Goal: Task Accomplishment & Management: Use online tool/utility

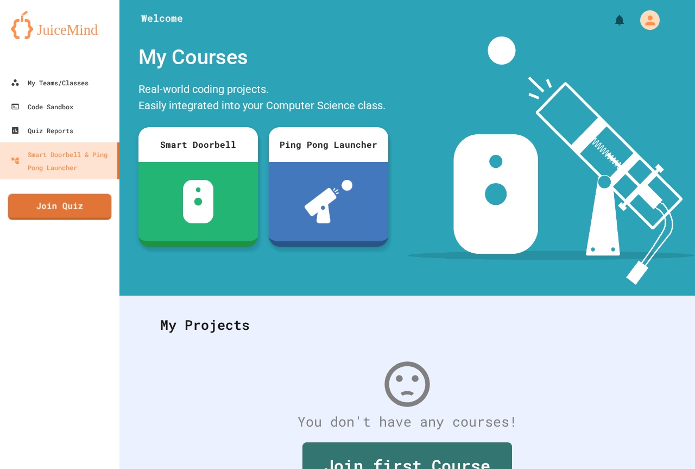
click at [81, 185] on div "My Teams/Classes Code Sandbox Quiz Reports Smart Doorbell & Ping Pong Launcher …" at bounding box center [59, 234] width 119 height 469
click at [77, 203] on link "Join Quiz" at bounding box center [60, 206] width 108 height 26
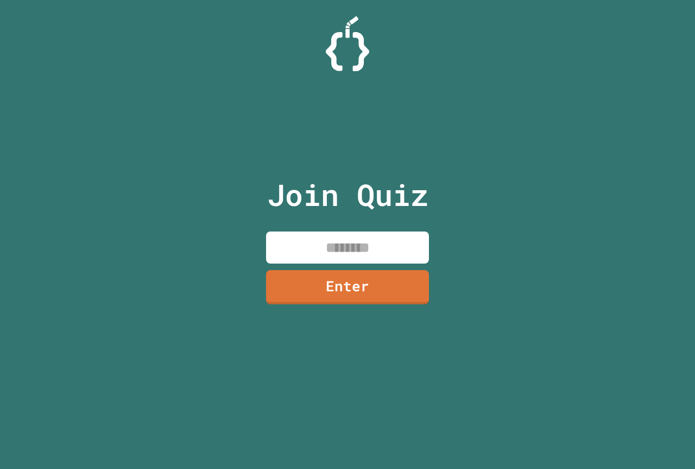
click at [353, 245] on input at bounding box center [347, 247] width 163 height 32
type input "********"
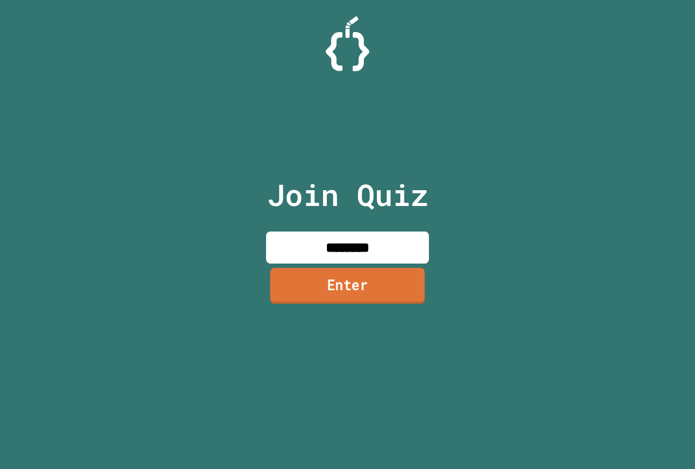
click at [330, 273] on link "Enter" at bounding box center [347, 286] width 155 height 36
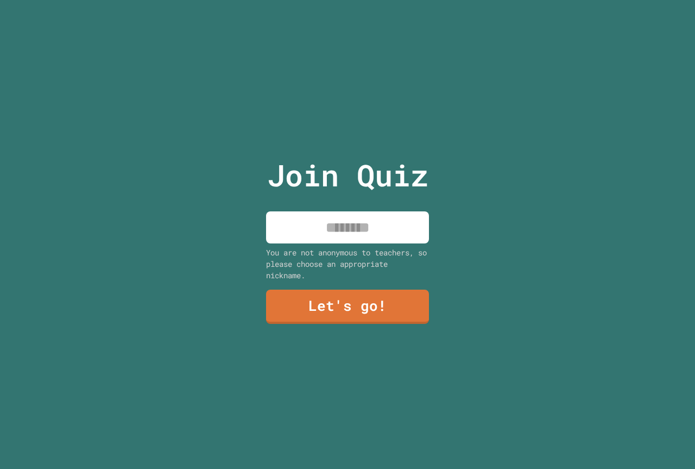
click at [334, 247] on div "You are not anonymous to teachers, so please choose an appropriate nickname." at bounding box center [347, 264] width 163 height 34
click at [350, 224] on input at bounding box center [347, 227] width 163 height 32
type input "******"
click at [330, 362] on div "Join Quiz ****** You are not anonymous to teachers, so please choose an appropr…" at bounding box center [347, 234] width 183 height 469
click at [325, 320] on div "Join Quiz ****** You are not anonymous to teachers, so please choose an appropr…" at bounding box center [347, 234] width 183 height 469
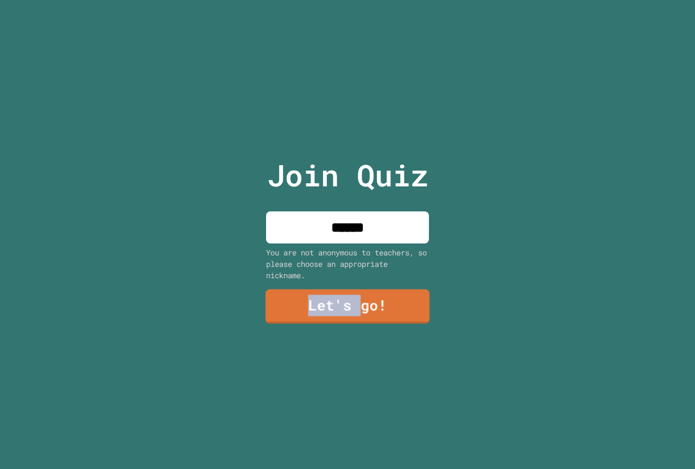
click at [325, 319] on link "Let's go!" at bounding box center [348, 306] width 164 height 35
click at [348, 0] on div at bounding box center [348, 0] width 0 height 0
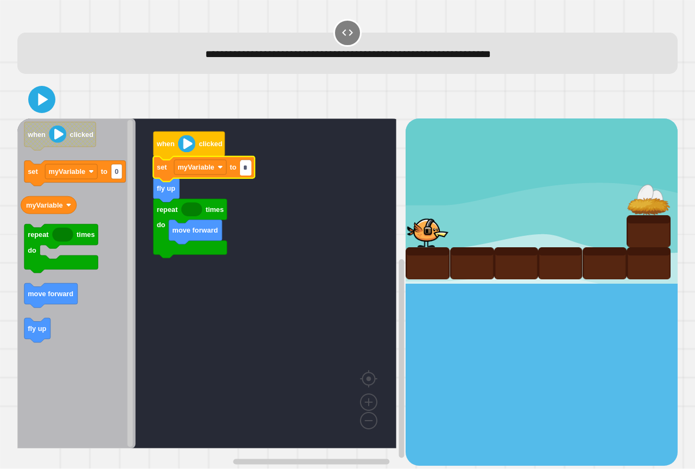
type input "*"
click at [112, 214] on icon "Blockly Workspace" at bounding box center [76, 283] width 118 height 330
click at [66, 201] on icon "when clicked set myVariable to 0 myVariable repeat times do move forward fly up" at bounding box center [76, 283] width 118 height 330
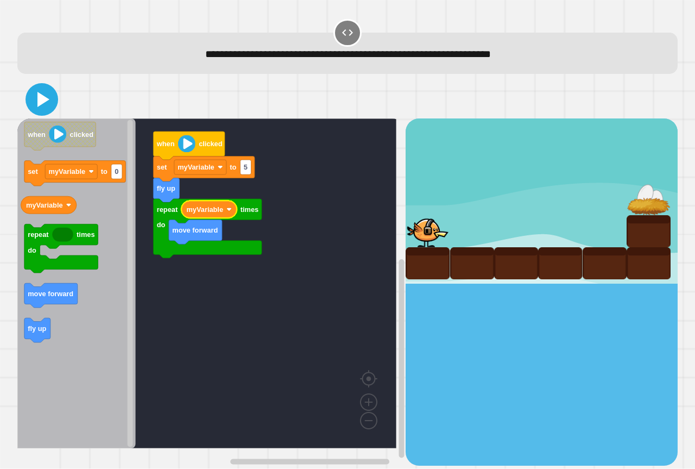
click at [42, 106] on icon at bounding box center [42, 99] width 26 height 26
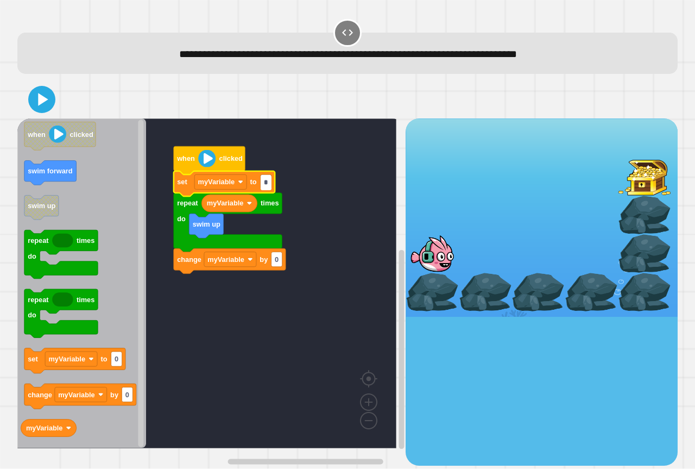
type input "*"
click at [299, 213] on rect "Blockly Workspace" at bounding box center [206, 283] width 379 height 330
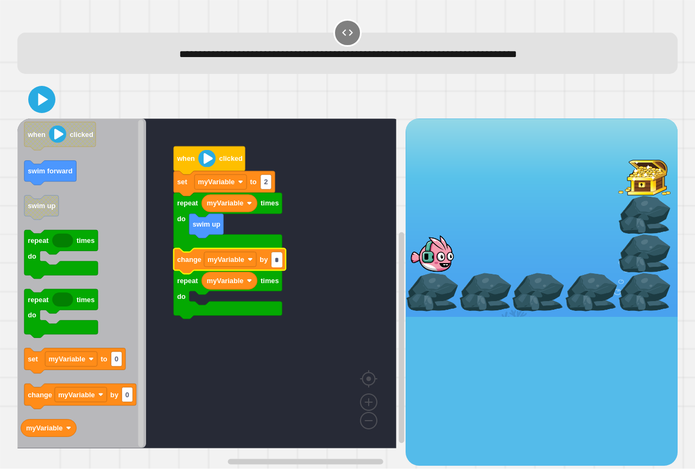
type input "*"
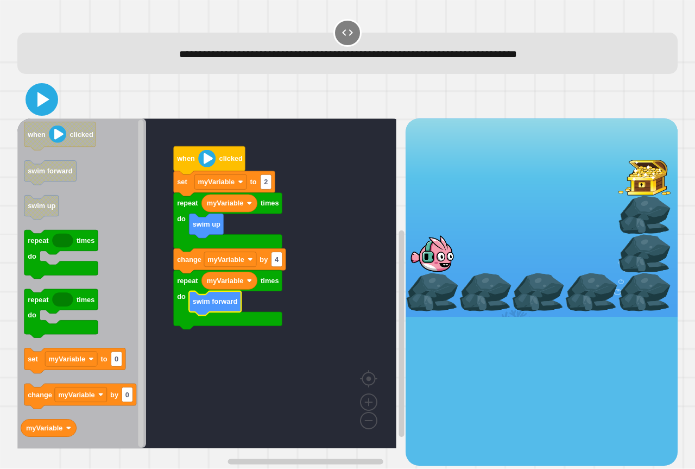
click at [35, 91] on icon at bounding box center [42, 99] width 26 height 26
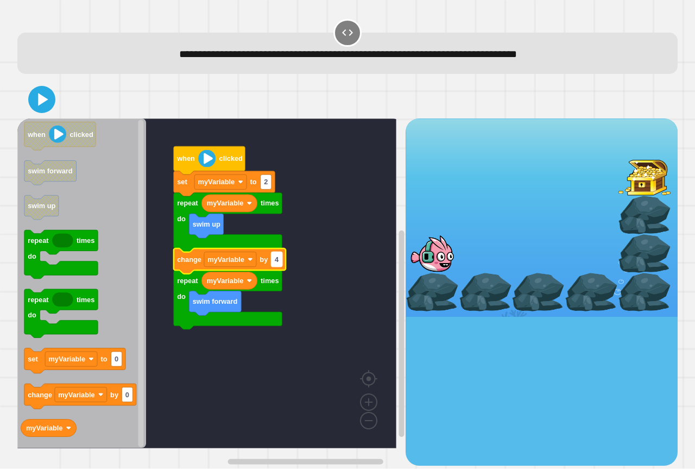
click at [276, 260] on text "4" at bounding box center [277, 259] width 4 height 8
type input "*"
click at [53, 106] on icon at bounding box center [42, 99] width 26 height 26
click at [269, 258] on rect "Blockly Workspace" at bounding box center [266, 259] width 11 height 15
type input "*"
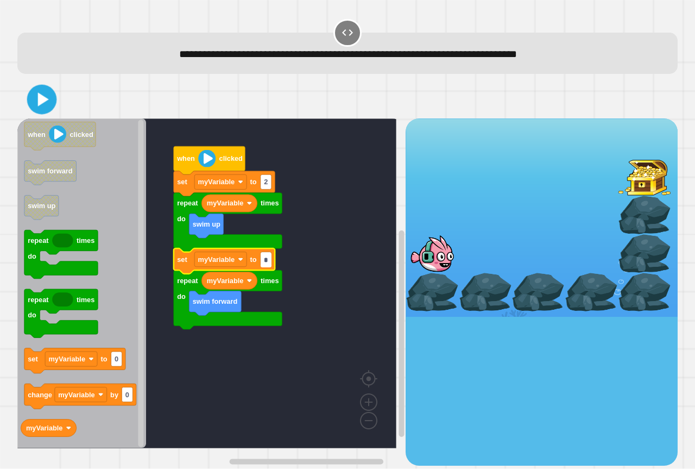
click at [46, 84] on div at bounding box center [347, 99] width 660 height 38
click at [46, 97] on icon at bounding box center [42, 99] width 26 height 26
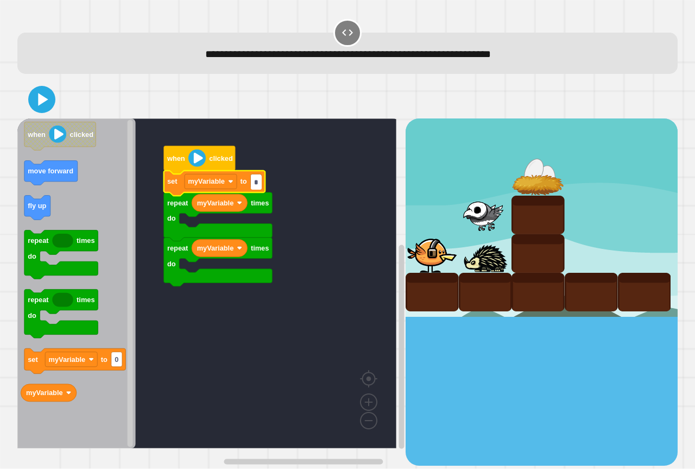
type input "*"
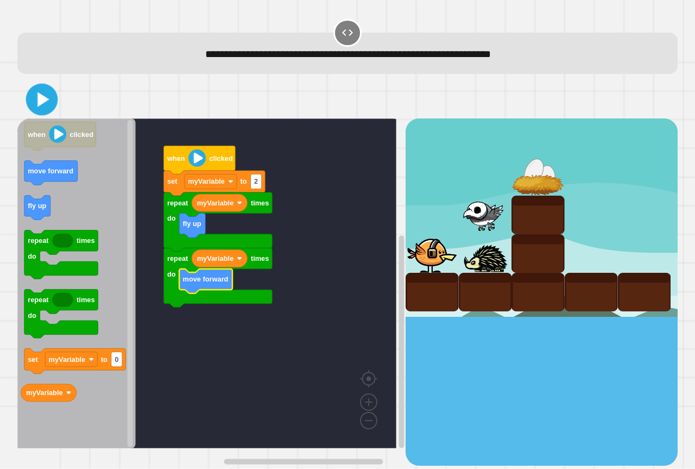
click at [43, 97] on icon at bounding box center [43, 99] width 12 height 15
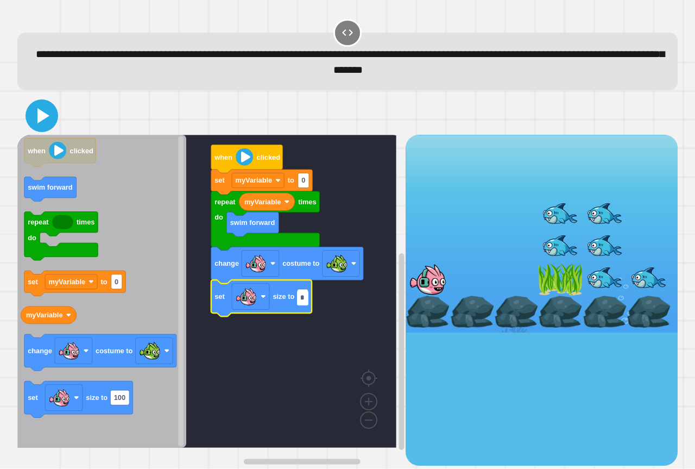
click at [34, 119] on icon at bounding box center [42, 116] width 26 height 26
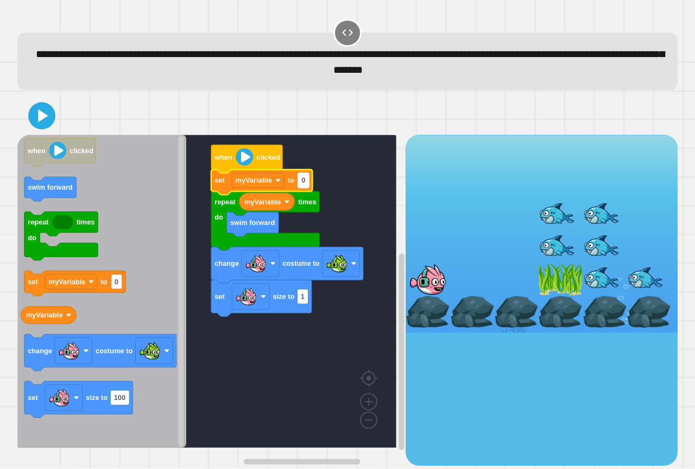
click at [309, 183] on rect "Blockly Workspace" at bounding box center [303, 180] width 11 height 15
type input "*"
click at [35, 117] on icon at bounding box center [41, 115] width 23 height 23
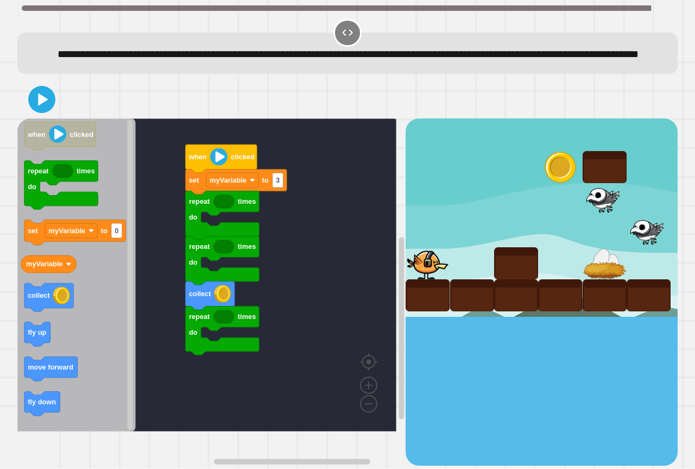
click at [54, 291] on icon "Blockly Workspace" at bounding box center [76, 274] width 118 height 313
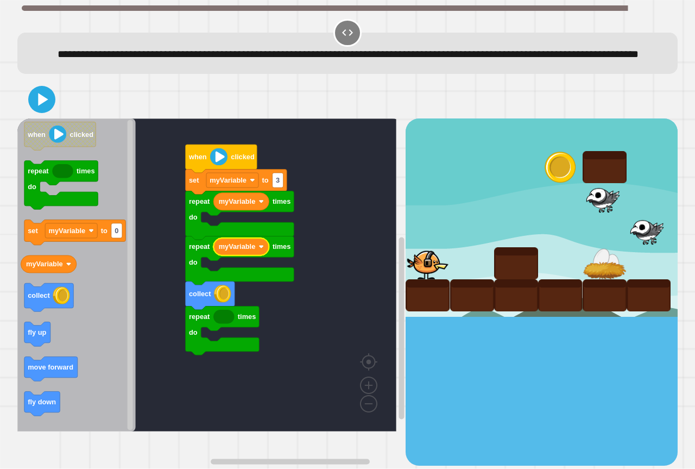
click at [176, 331] on div "repeat times do collect repeat times do myVariable repeat times do myVariable s…" at bounding box center [211, 291] width 388 height 346
click at [81, 288] on icon "Blockly Workspace" at bounding box center [76, 274] width 118 height 313
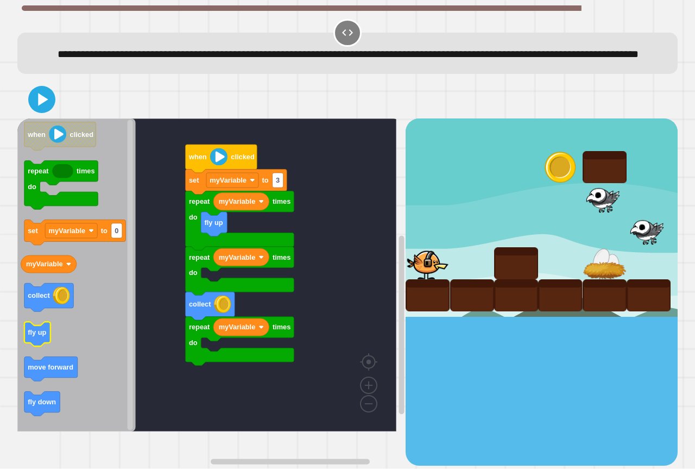
click at [40, 337] on text "fly up" at bounding box center [37, 333] width 18 height 8
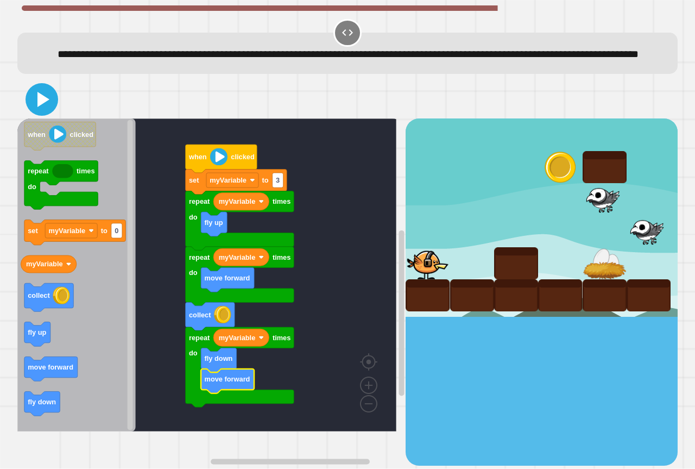
click at [40, 107] on icon at bounding box center [43, 99] width 12 height 15
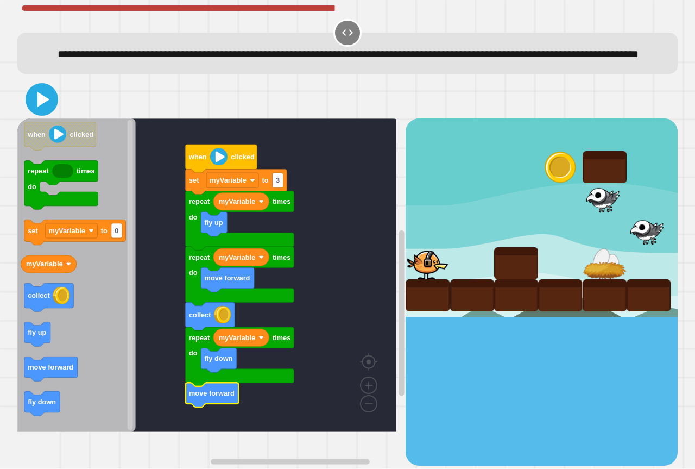
click at [35, 112] on icon at bounding box center [42, 99] width 26 height 26
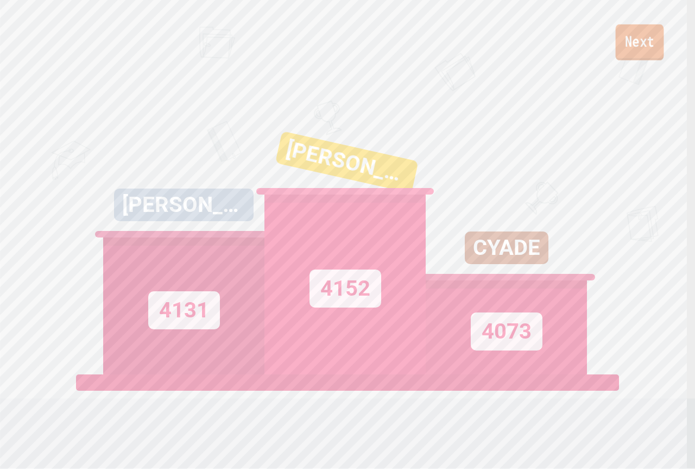
click at [646, 30] on link "Next" at bounding box center [640, 42] width 48 height 36
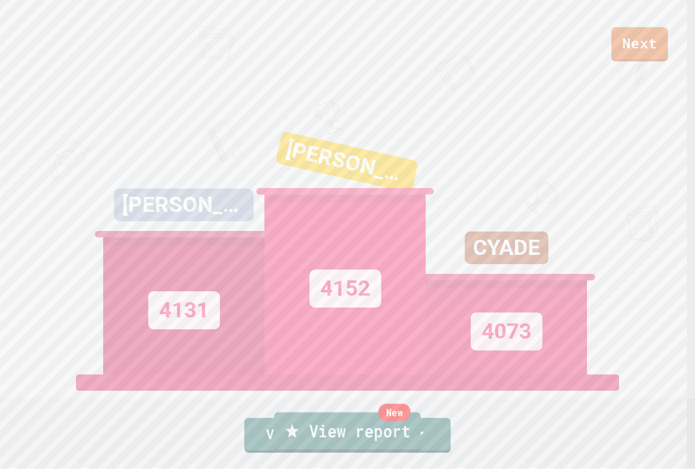
click at [362, 426] on link "New View report" at bounding box center [347, 431] width 147 height 39
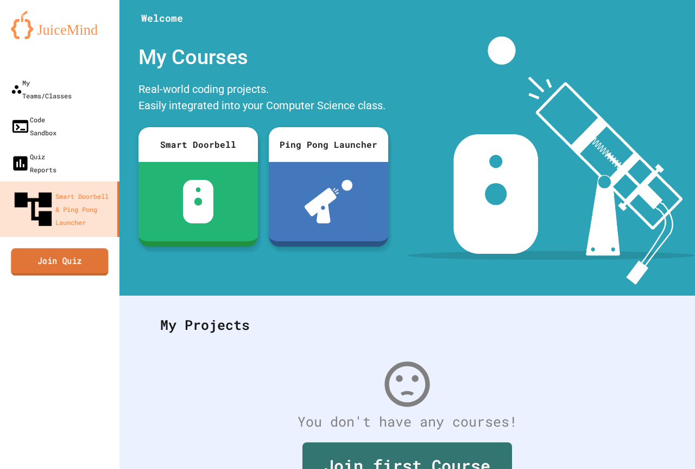
click at [106, 248] on link "Join Quiz" at bounding box center [59, 261] width 97 height 27
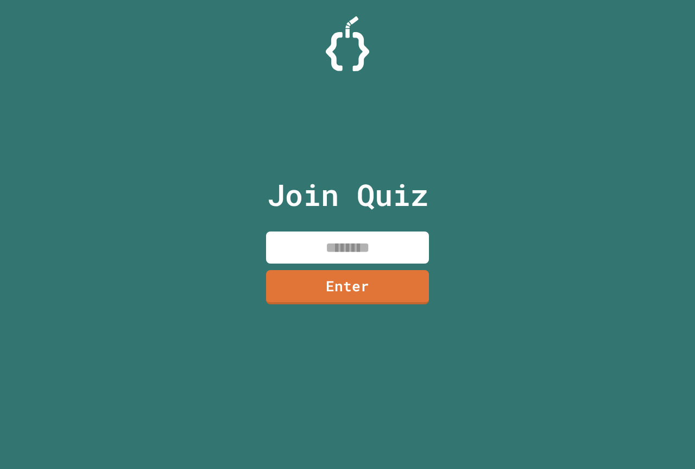
click at [350, 250] on input at bounding box center [347, 247] width 163 height 32
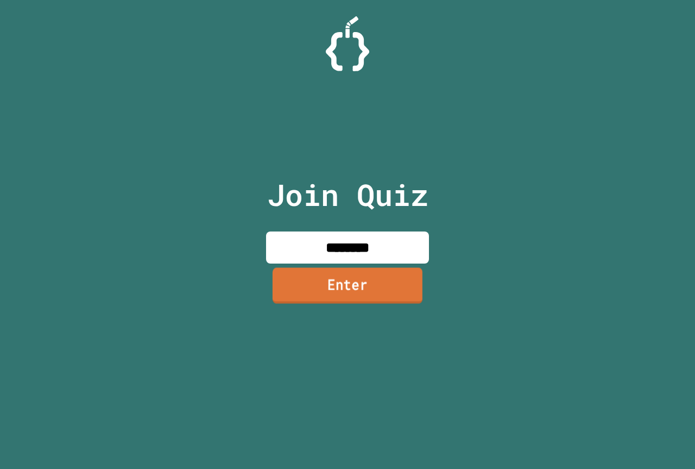
type input "********"
click at [325, 287] on link "Enter" at bounding box center [348, 285] width 150 height 36
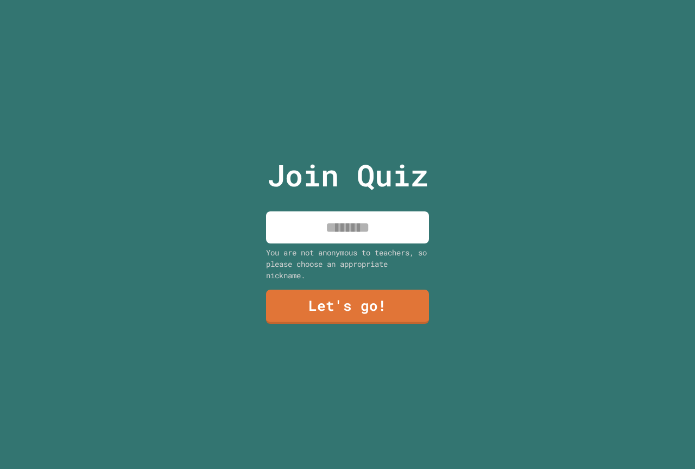
click at [326, 225] on input at bounding box center [347, 227] width 163 height 32
type input "******"
click at [334, 314] on link "Let's go!" at bounding box center [347, 306] width 161 height 36
click at [348, 0] on div at bounding box center [348, 0] width 0 height 0
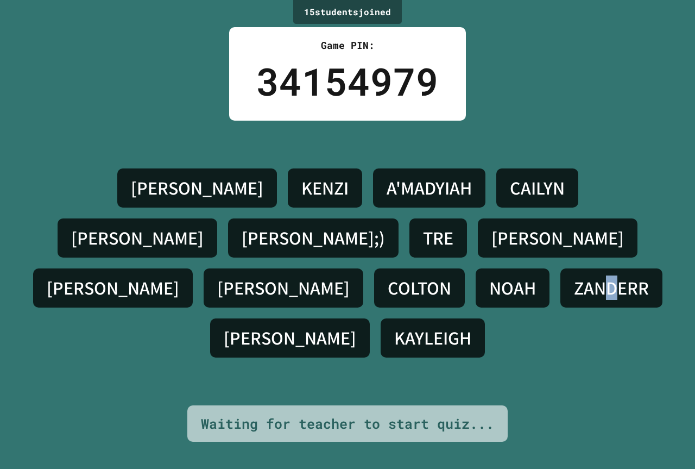
drag, startPoint x: 231, startPoint y: 395, endPoint x: 243, endPoint y: 388, distance: 14.2
click at [237, 392] on div "HANNAH KENZI A'MADYIAH CAILYN B.J BRAYLYN;) TRE ANDRE C.J JAMES WOODALL COLTON …" at bounding box center [347, 263] width 641 height 285
click at [267, 351] on div "HANNAH KENZI A'MADYIAH CAILYN B.J BRAYLYN;) TRE ANDRE C.J JAMES WOODALL COLTON …" at bounding box center [347, 263] width 641 height 285
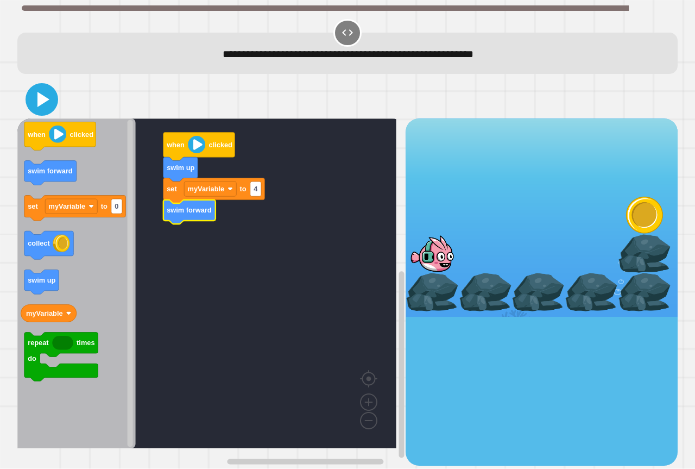
click at [52, 109] on icon at bounding box center [42, 99] width 26 height 26
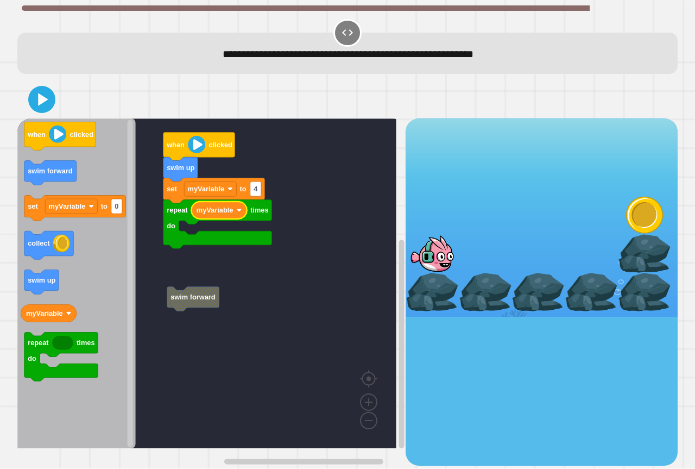
click at [186, 258] on rect "Blockly Workspace" at bounding box center [206, 283] width 379 height 330
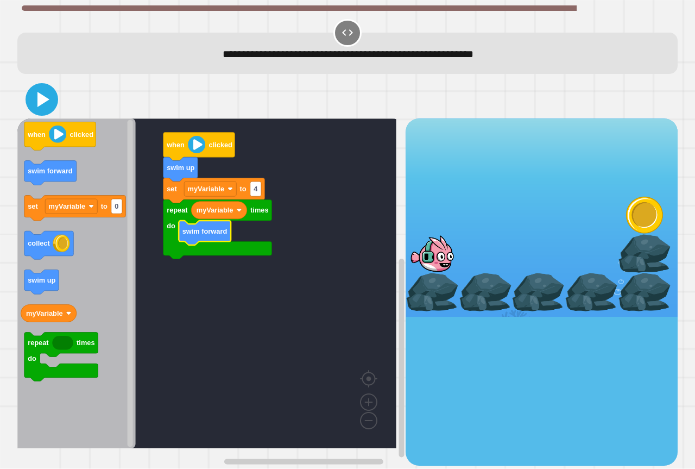
drag, startPoint x: 48, startPoint y: 99, endPoint x: 91, endPoint y: 118, distance: 46.7
click at [48, 99] on icon at bounding box center [42, 99] width 26 height 26
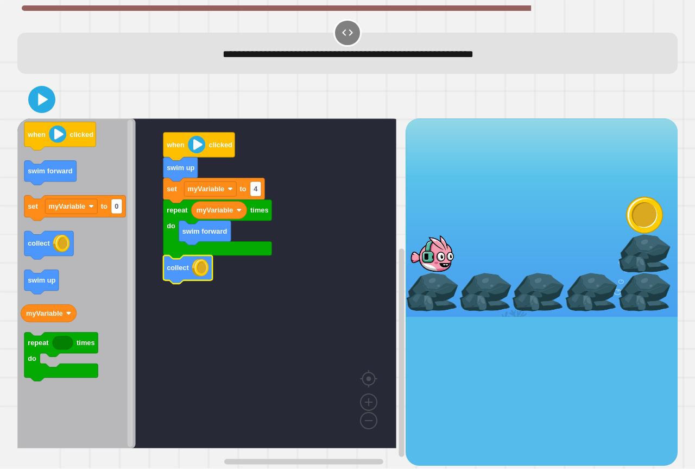
click at [50, 103] on icon at bounding box center [42, 100] width 22 height 22
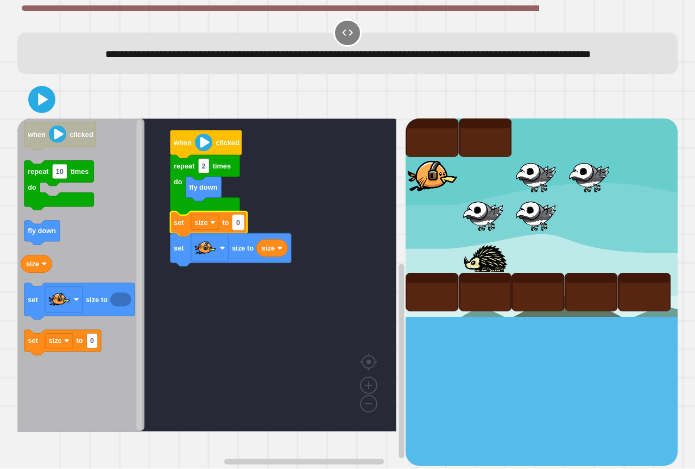
click at [241, 230] on rect "Blockly Workspace" at bounding box center [238, 222] width 11 height 15
type input "**********"
click at [326, 211] on rect "Blockly Workspace" at bounding box center [206, 274] width 379 height 313
click at [42, 112] on icon at bounding box center [42, 99] width 26 height 26
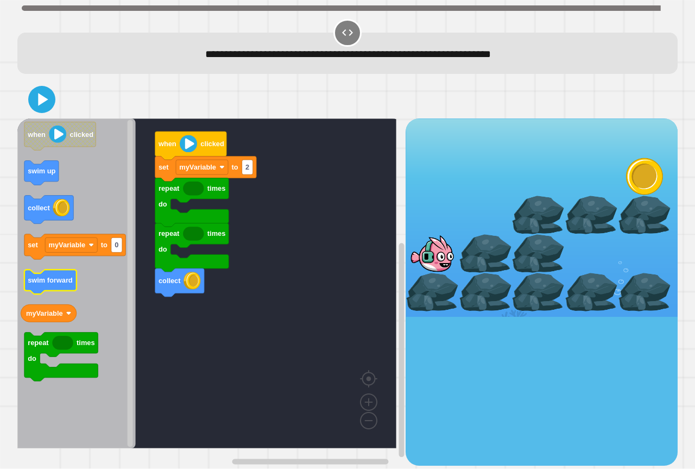
click at [65, 285] on icon "when clicked swim up collect set myVariable to 0 swim forward myVariable repeat…" at bounding box center [76, 283] width 118 height 330
click at [92, 270] on icon "Blockly Workspace" at bounding box center [76, 283] width 118 height 330
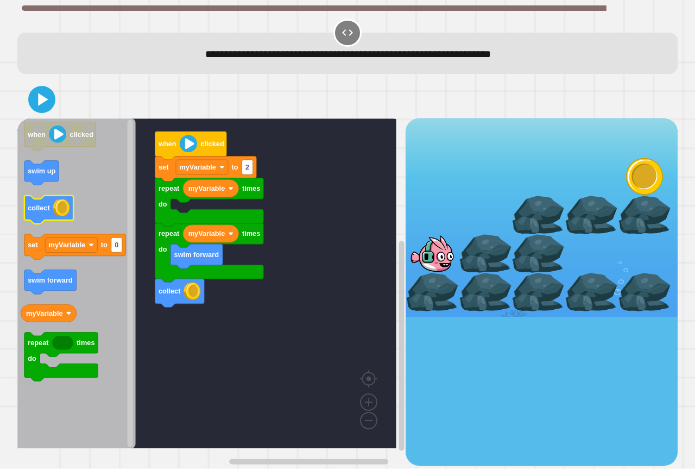
click at [62, 205] on image "Blockly Workspace" at bounding box center [61, 207] width 17 height 17
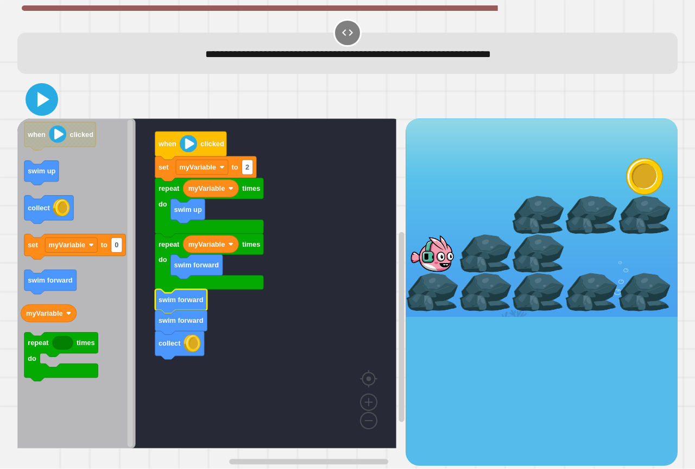
click at [35, 109] on icon at bounding box center [42, 99] width 26 height 26
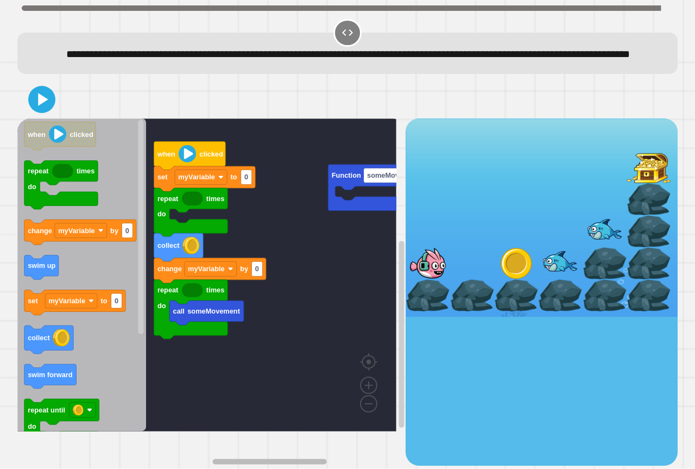
click at [303, 451] on div "call someMovement repeat times do change myVariable by 0 collect repeat times d…" at bounding box center [347, 272] width 667 height 391
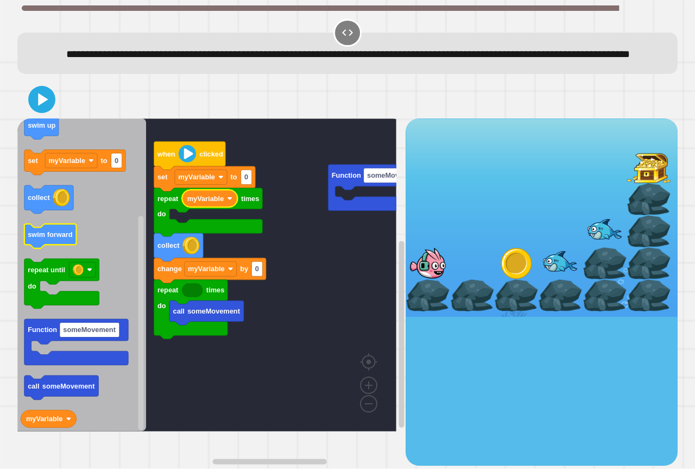
click at [58, 261] on icon "when clicked repeat times do change myVariable by 0 swim up set myVariable to 0…" at bounding box center [81, 274] width 129 height 313
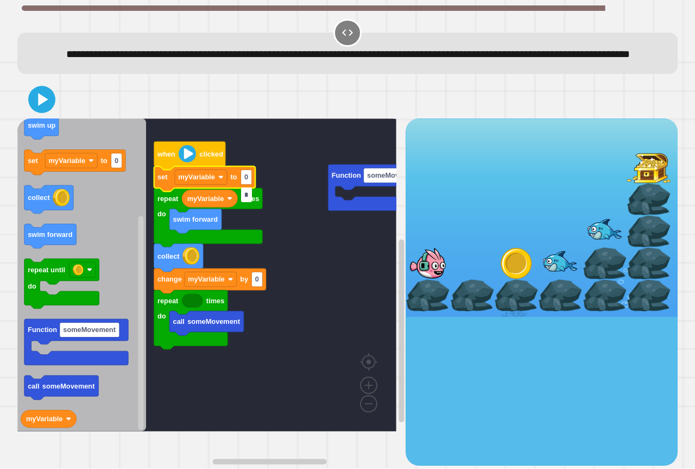
type input "*"
click at [278, 219] on rect "Blockly Workspace" at bounding box center [206, 274] width 379 height 313
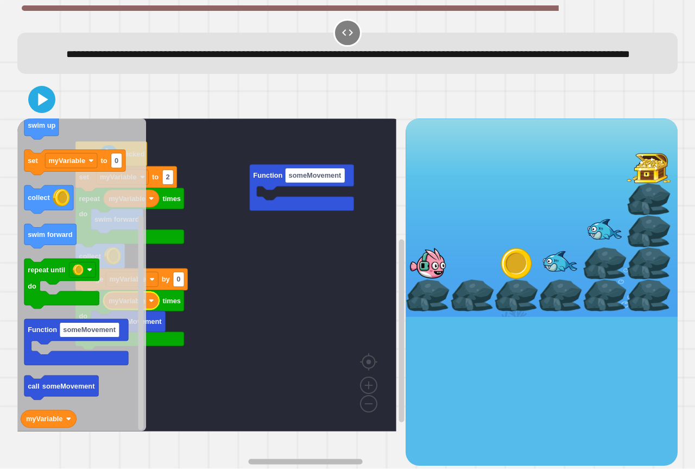
click at [295, 438] on div "Function someMovement when clicked call someMovement repeat times do myVariable…" at bounding box center [211, 291] width 388 height 346
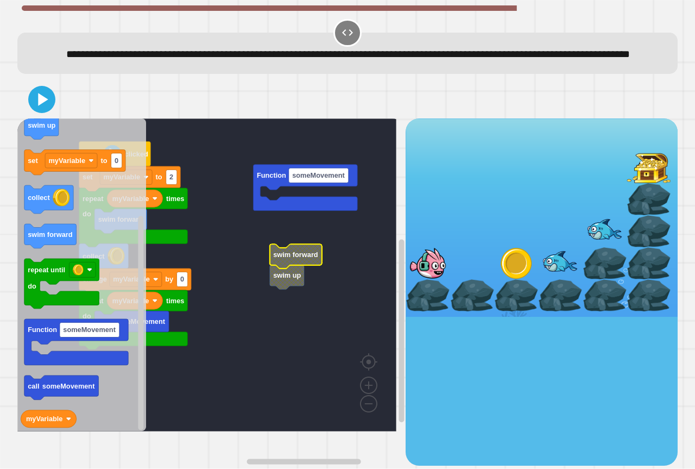
click at [274, 304] on g "Function someMovement when clicked call someMovement repeat times do myVariable…" at bounding box center [214, 274] width 395 height 313
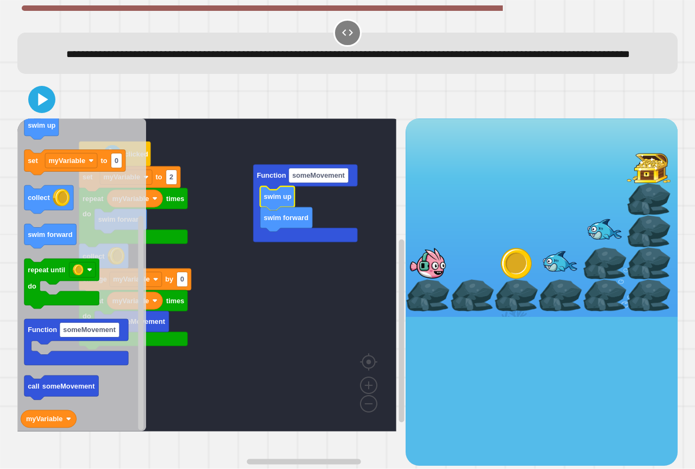
click at [229, 442] on div "when clicked call someMovement repeat times do myVariable change myVariable by …" at bounding box center [211, 291] width 388 height 346
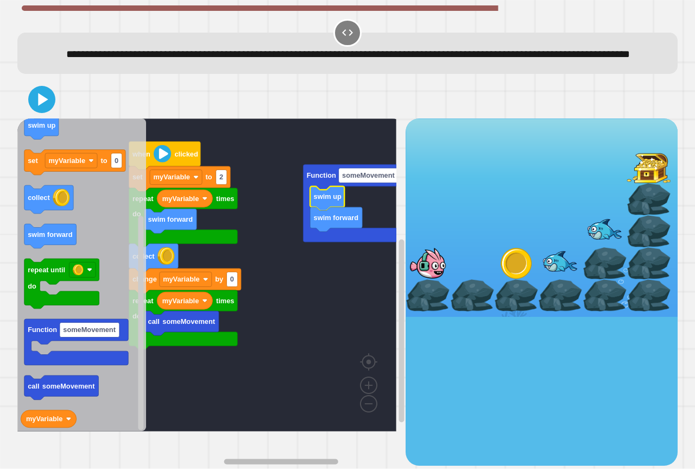
click at [221, 457] on g "Blockly Workspace" at bounding box center [280, 461] width 242 height 8
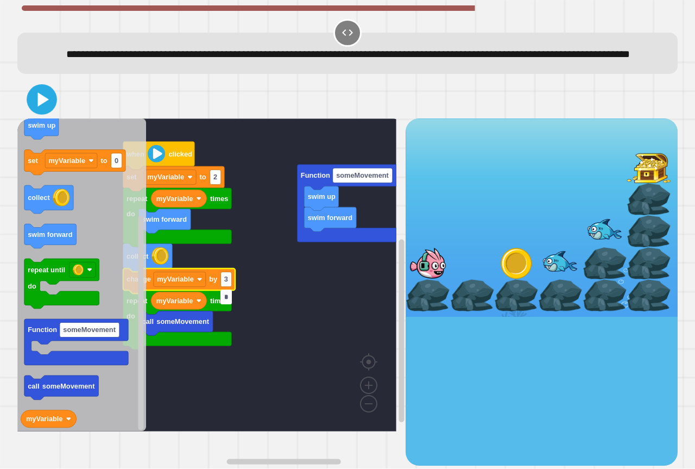
type input "*"
click at [38, 106] on icon at bounding box center [43, 99] width 11 height 14
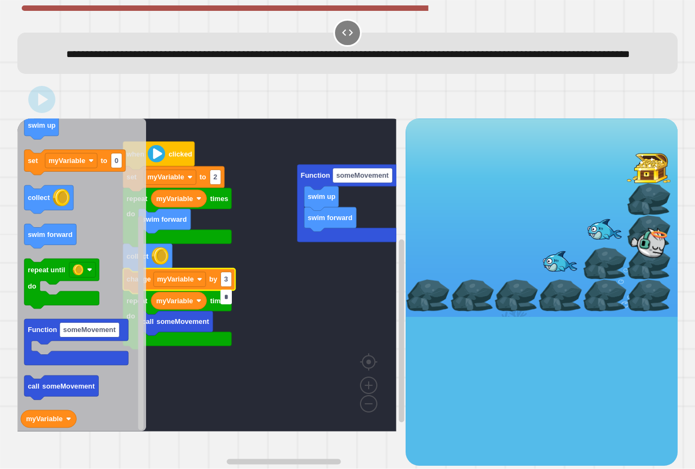
click at [223, 299] on input "*" at bounding box center [225, 296] width 11 height 15
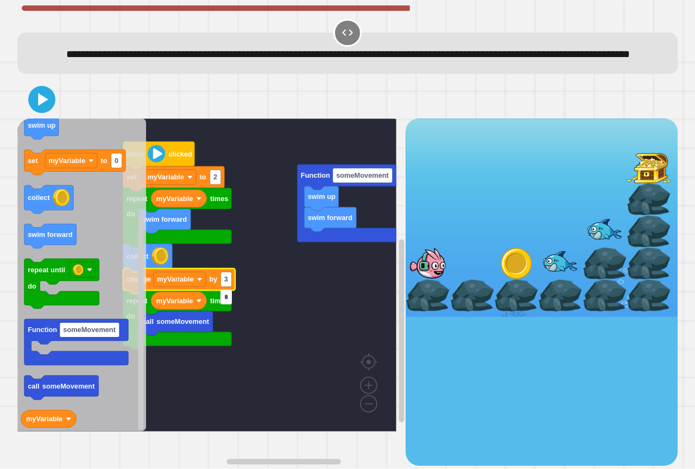
click at [227, 298] on input "*" at bounding box center [225, 296] width 11 height 15
type input "*"
click at [45, 106] on button at bounding box center [41, 99] width 27 height 27
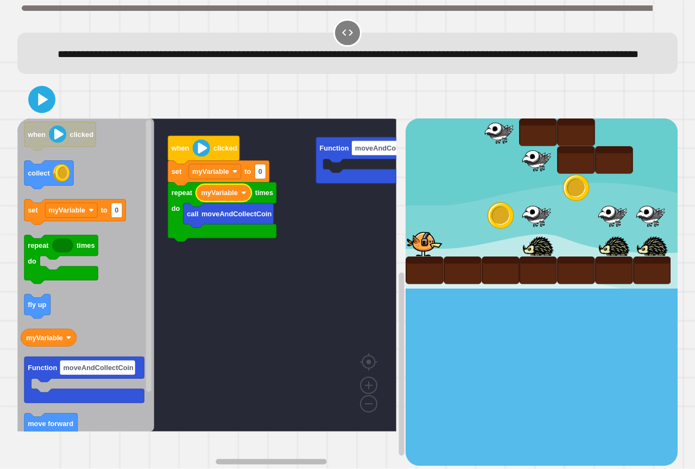
click at [335, 457] on rect "Blockly Workspace" at bounding box center [283, 461] width 233 height 8
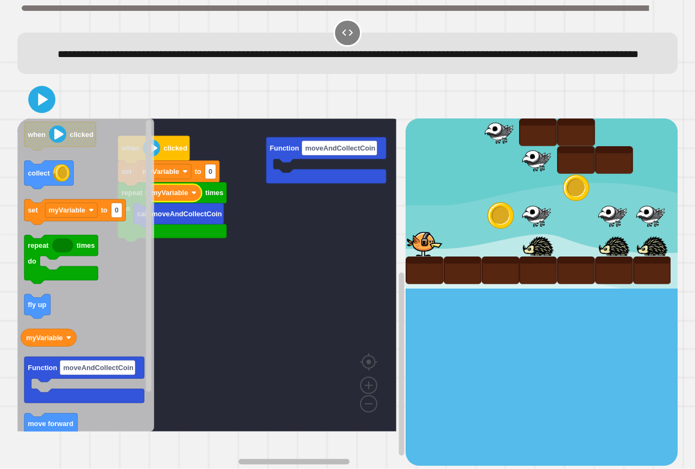
click at [333, 439] on div "Function moveAndCollectCoin call moveAndCollectCoin repeat times do myVariable …" at bounding box center [211, 291] width 388 height 346
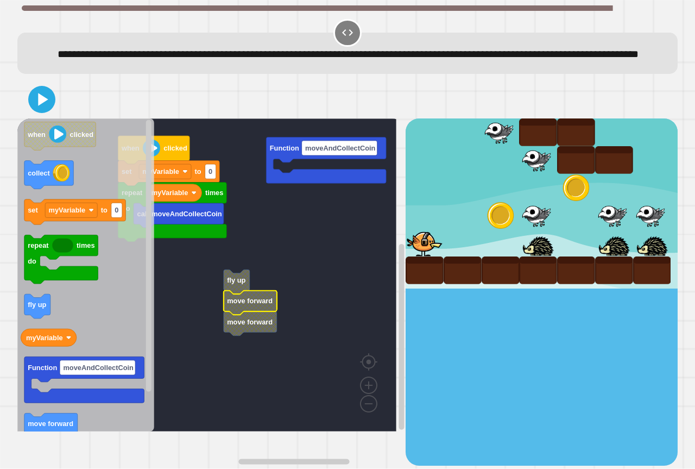
click at [245, 271] on rect "Blockly Workspace" at bounding box center [206, 274] width 379 height 313
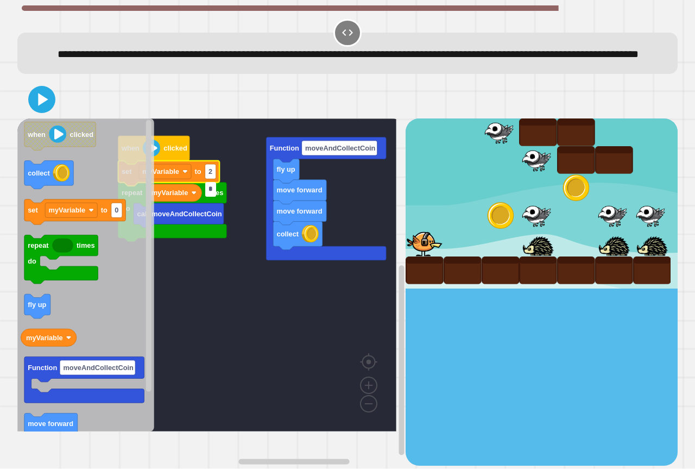
type input "*"
click at [40, 112] on icon at bounding box center [42, 99] width 26 height 26
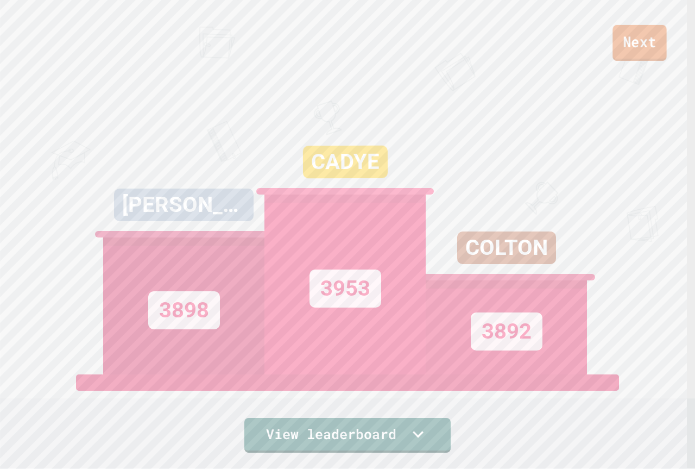
click at [654, 40] on link "Next" at bounding box center [639, 43] width 54 height 36
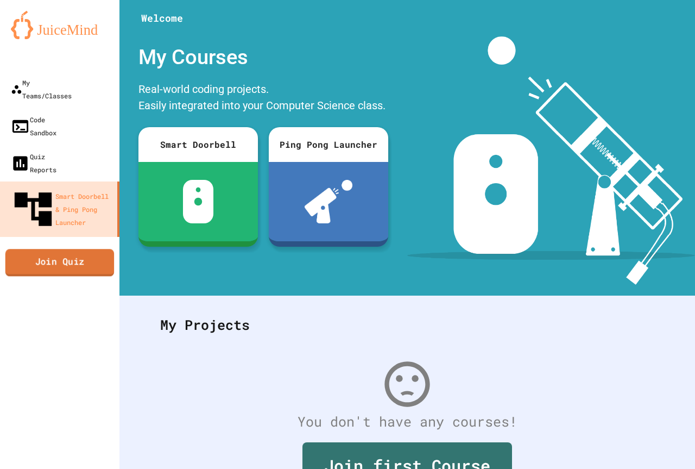
click at [90, 249] on link "Join Quiz" at bounding box center [59, 262] width 109 height 27
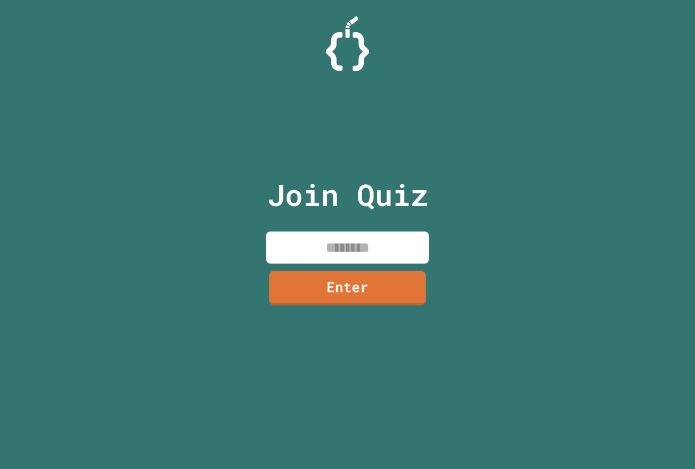
click at [346, 253] on input at bounding box center [347, 247] width 163 height 32
type input "*"
click at [348, 236] on input at bounding box center [347, 247] width 163 height 32
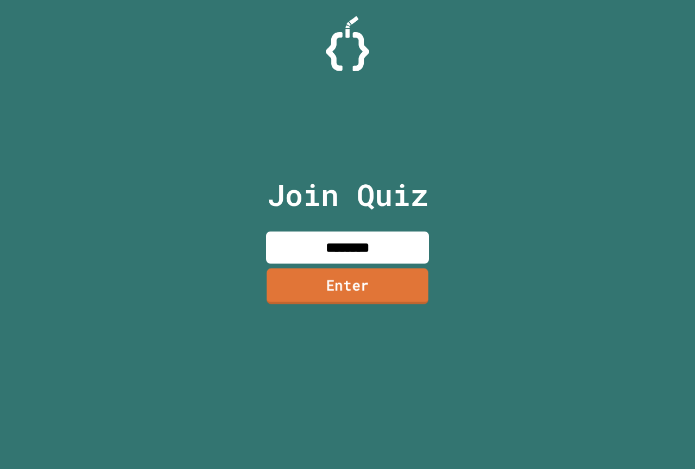
type input "********"
click at [395, 303] on link "Enter" at bounding box center [348, 285] width 146 height 36
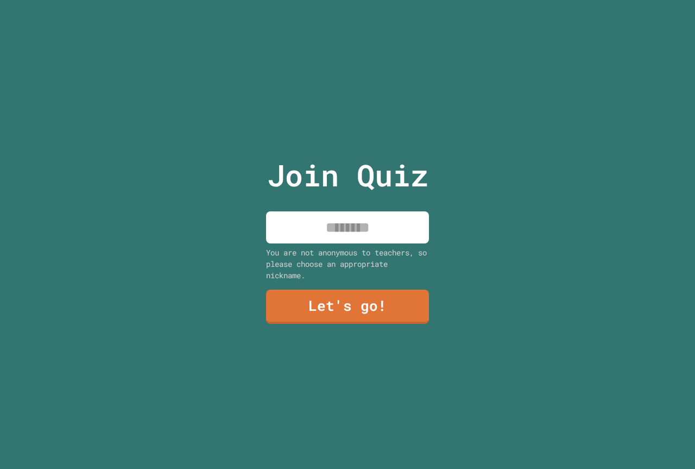
click at [359, 229] on input at bounding box center [347, 227] width 163 height 32
type input "******"
click at [337, 288] on link "Let's go!" at bounding box center [347, 306] width 161 height 36
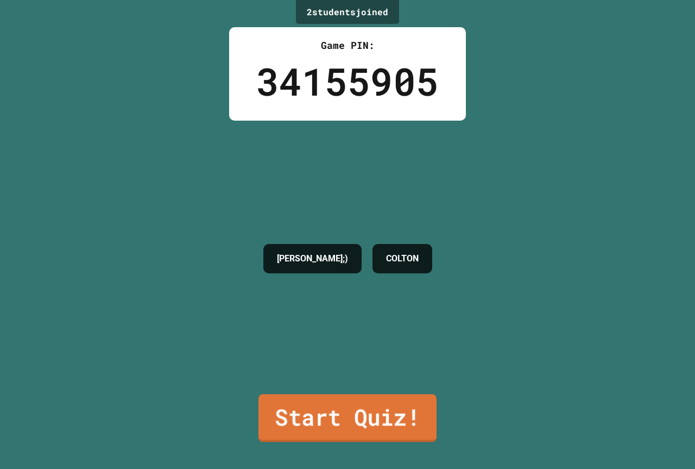
click at [345, 407] on link "Start Quiz!" at bounding box center [347, 418] width 178 height 48
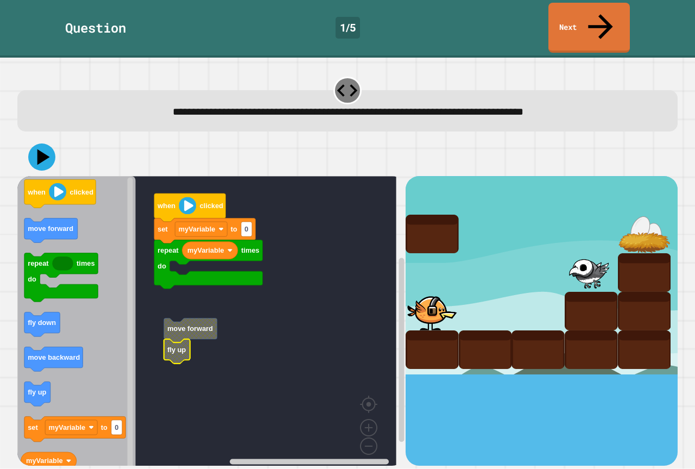
click at [196, 320] on rect "Blockly Workspace" at bounding box center [206, 325] width 379 height 298
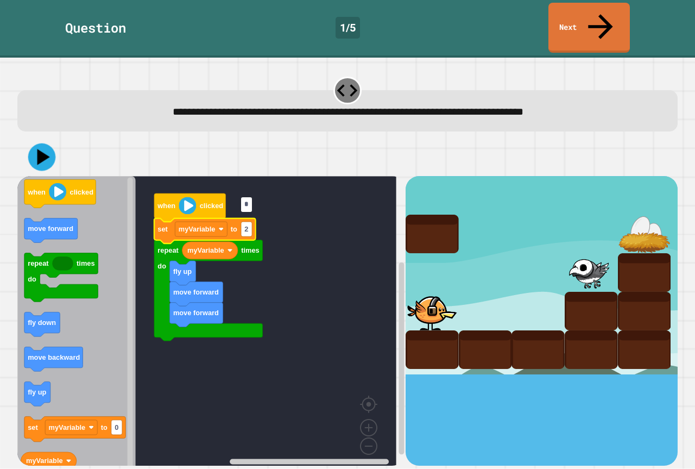
type input "*"
click at [34, 141] on icon at bounding box center [42, 157] width 33 height 33
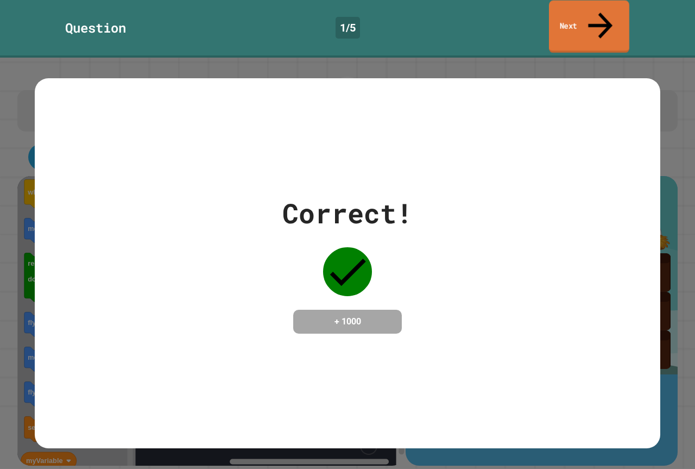
click at [591, 12] on link "Next" at bounding box center [589, 27] width 80 height 53
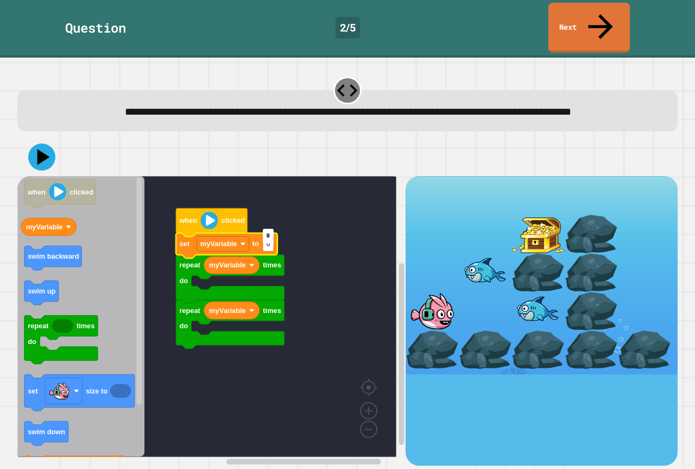
type input "*"
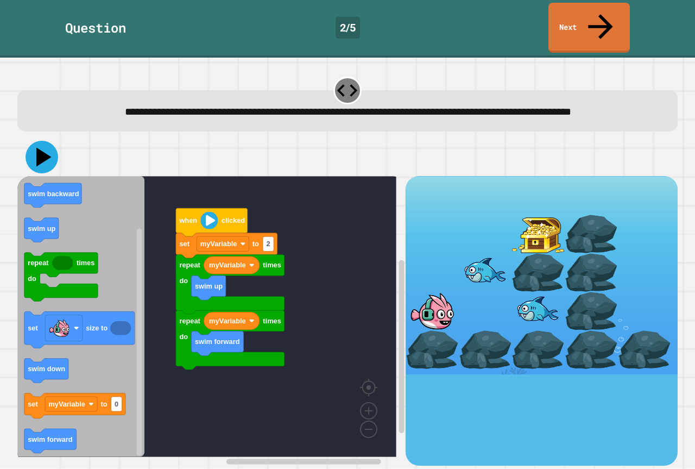
drag, startPoint x: 47, startPoint y: 145, endPoint x: 216, endPoint y: 203, distance: 178.6
click at [48, 146] on icon at bounding box center [42, 157] width 33 height 33
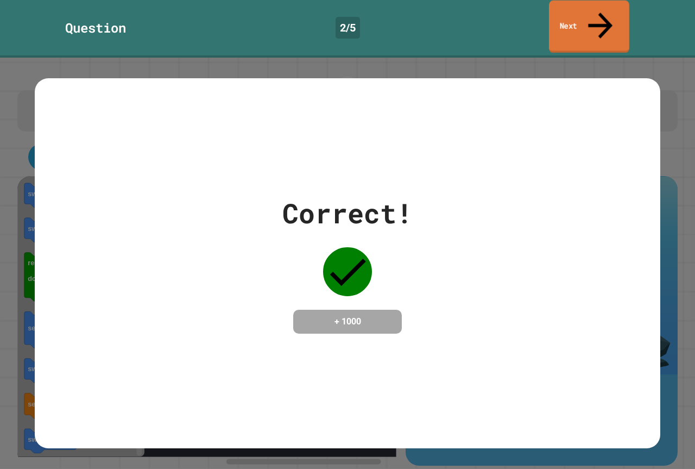
click at [581, 12] on link "Next" at bounding box center [589, 27] width 80 height 53
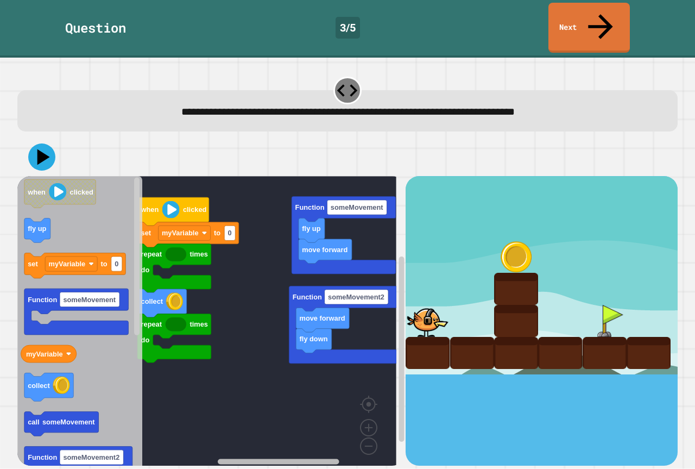
click at [298, 458] on rect "Blockly Workspace" at bounding box center [279, 460] width 122 height 5
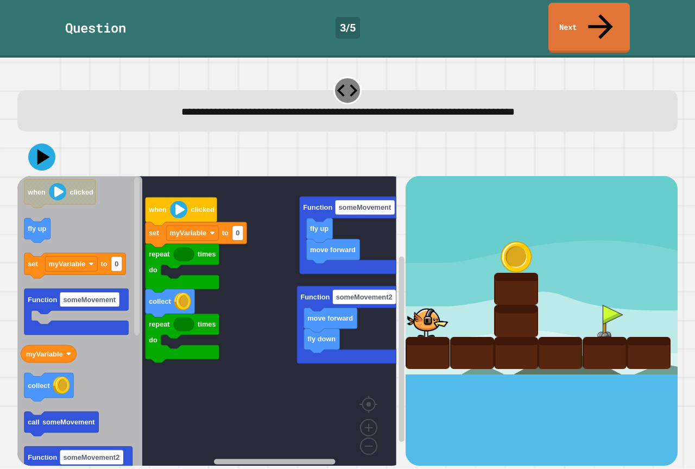
click at [271, 458] on rect "Blockly Workspace" at bounding box center [275, 460] width 122 height 5
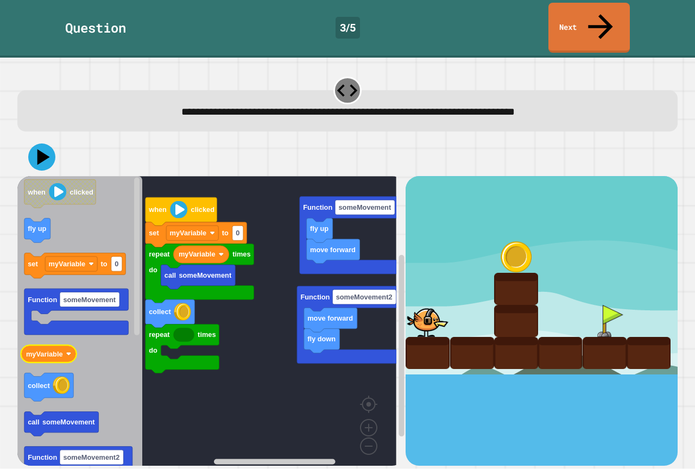
click at [153, 323] on div "move forward fly up Function someMovement fly down move forward Function someMo…" at bounding box center [211, 320] width 388 height 289
click at [78, 329] on icon "Blockly Workspace" at bounding box center [79, 325] width 125 height 298
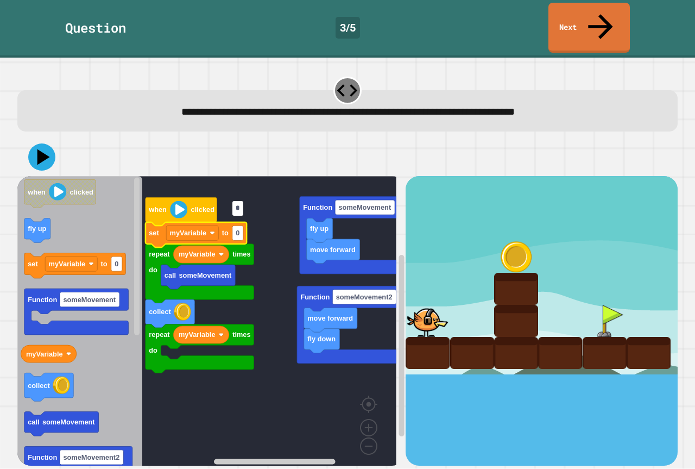
type input "*"
click at [288, 376] on rect "Blockly Workspace" at bounding box center [206, 325] width 379 height 298
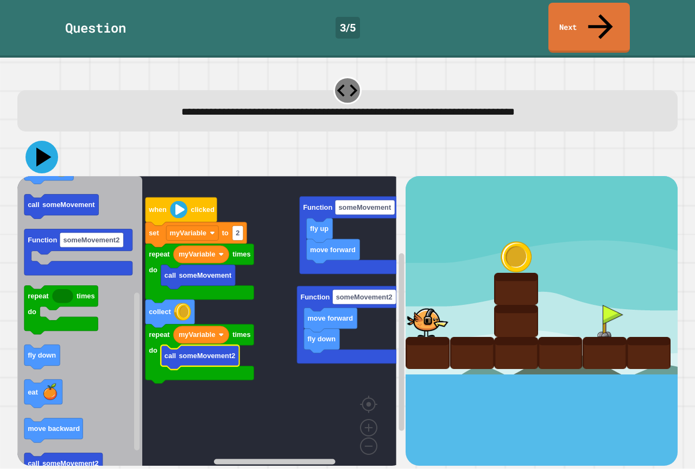
click at [40, 148] on icon at bounding box center [43, 157] width 15 height 19
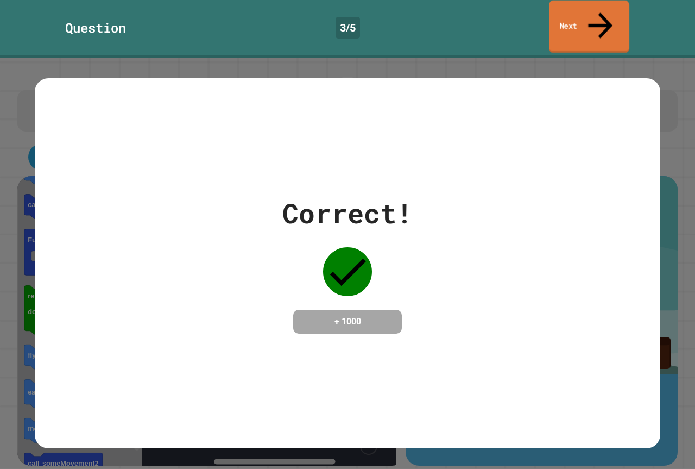
click at [588, 14] on link "Next" at bounding box center [589, 27] width 80 height 53
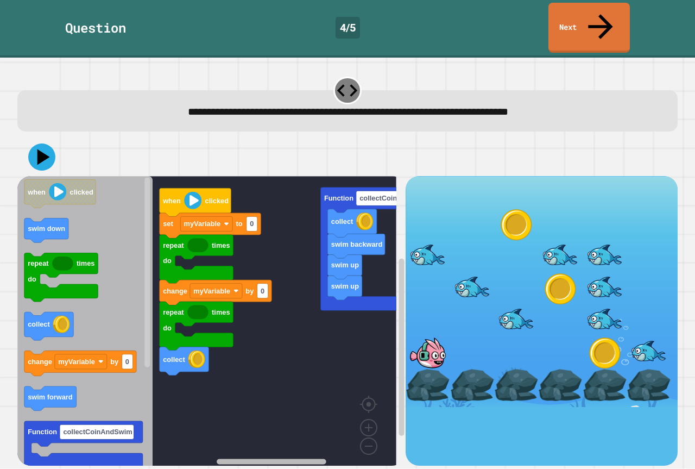
click at [289, 458] on rect "Blockly Workspace" at bounding box center [272, 460] width 110 height 5
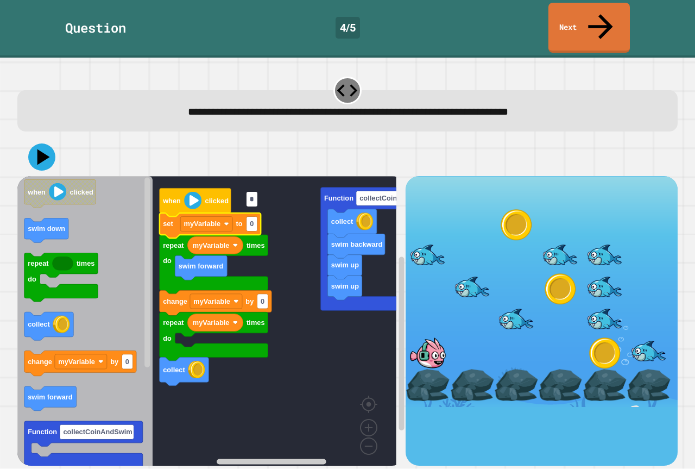
type input "*"
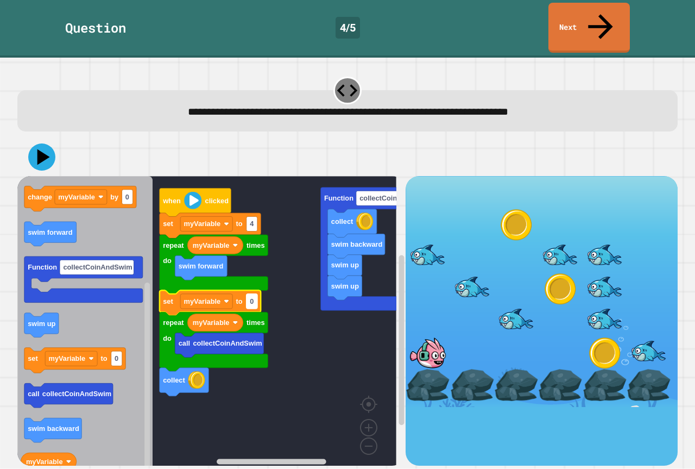
click at [254, 297] on text "0" at bounding box center [252, 301] width 4 height 8
type input "*"
click at [45, 144] on icon at bounding box center [42, 157] width 33 height 33
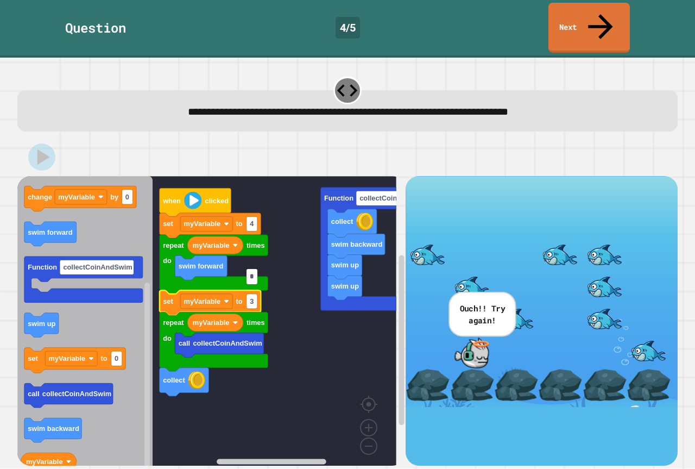
click at [254, 276] on input "*" at bounding box center [252, 276] width 11 height 15
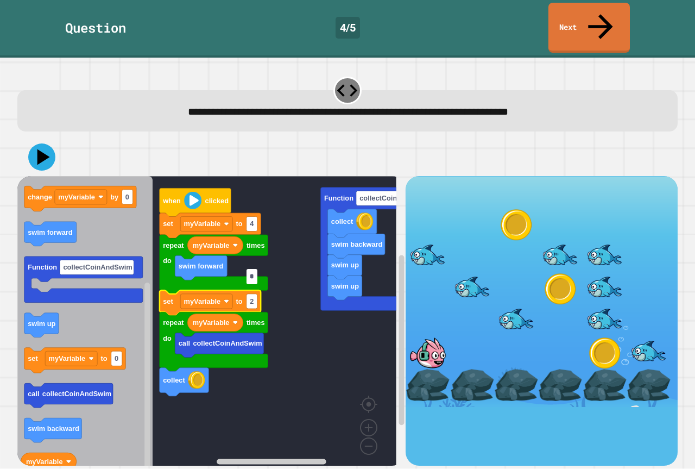
type input "*"
click at [36, 141] on icon at bounding box center [42, 157] width 33 height 33
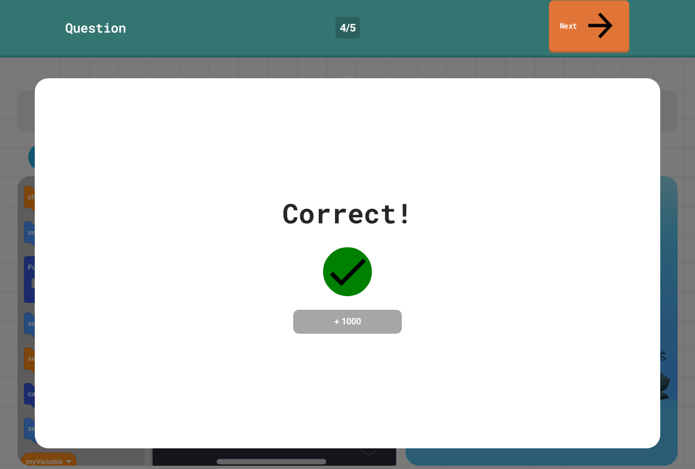
click at [589, 16] on link "Next" at bounding box center [589, 27] width 80 height 53
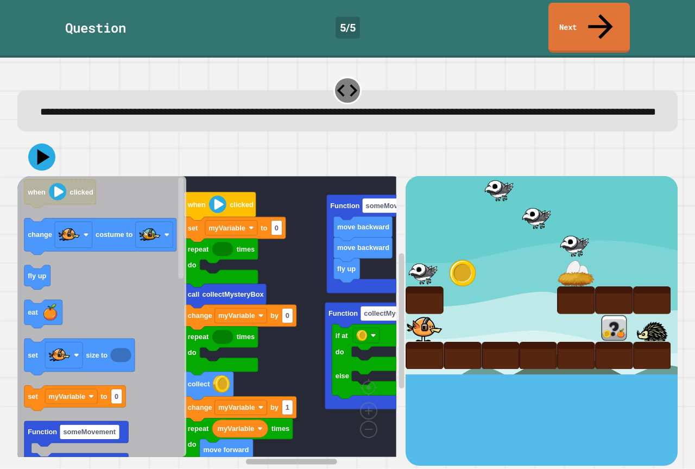
click at [314, 457] on g "Blockly Workspace" at bounding box center [299, 461] width 201 height 8
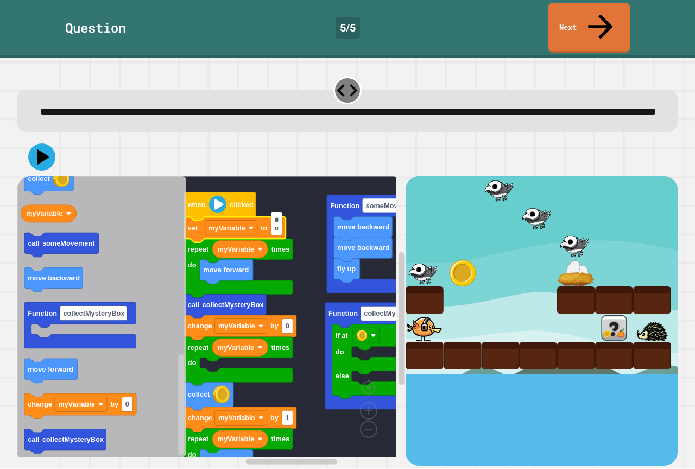
type input "*"
click at [302, 278] on rect "Blockly Workspace" at bounding box center [206, 316] width 379 height 281
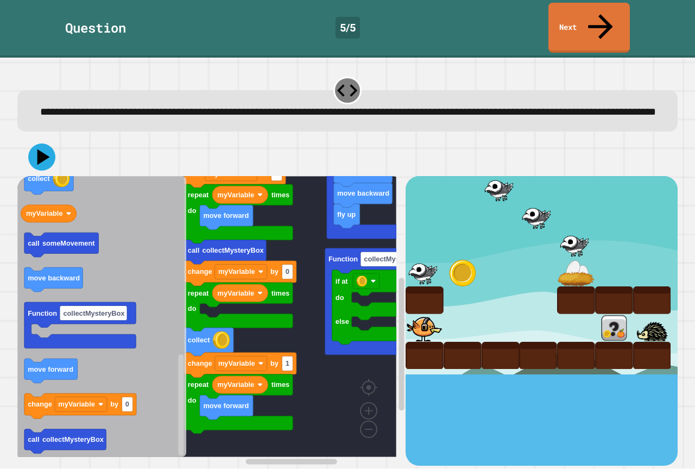
click at [321, 439] on rect "Blockly Workspace" at bounding box center [206, 316] width 379 height 281
click at [346, 457] on rect "Blockly Workspace" at bounding box center [299, 461] width 201 height 8
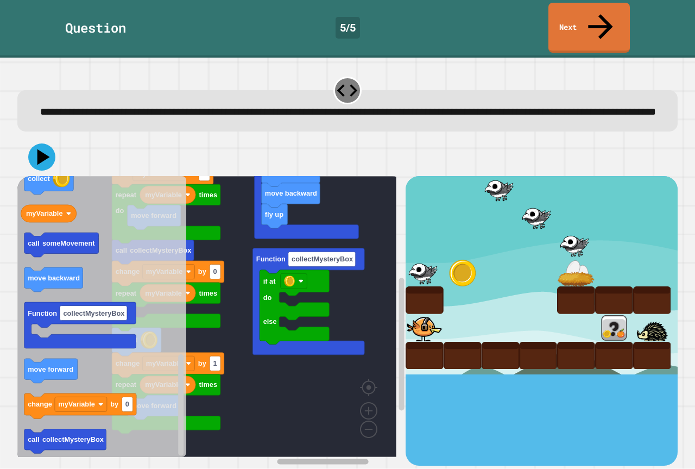
click at [342, 457] on g "Blockly Workspace" at bounding box center [299, 461] width 201 height 8
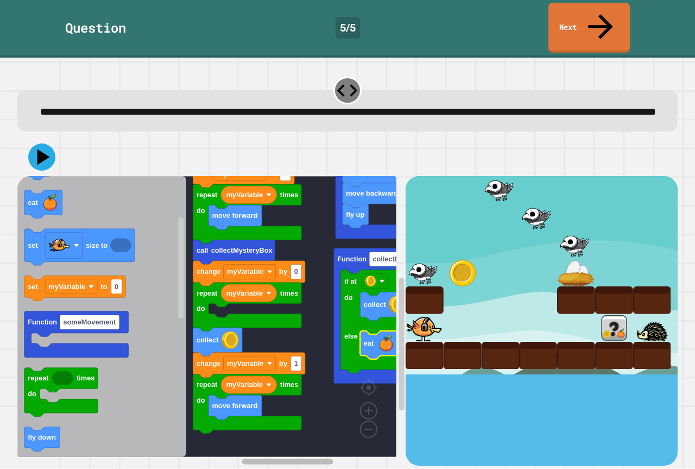
click at [258, 452] on div "fly up move backward move backward Function someMovement when clicked myVariabl…" at bounding box center [347, 302] width 667 height 334
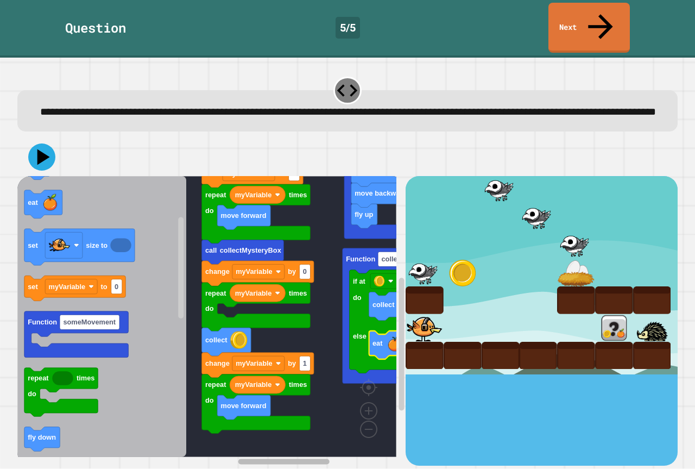
click at [309, 438] on div "fly up move backward move backward Function someMovement when clicked myVariabl…" at bounding box center [211, 320] width 388 height 289
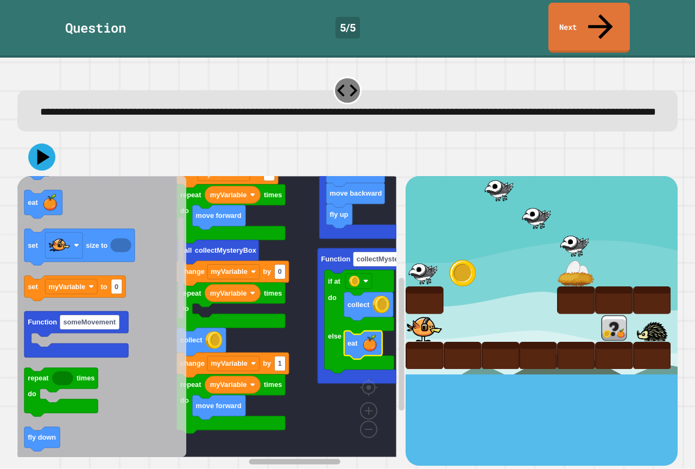
click at [294, 458] on rect "Blockly Workspace" at bounding box center [294, 460] width 91 height 5
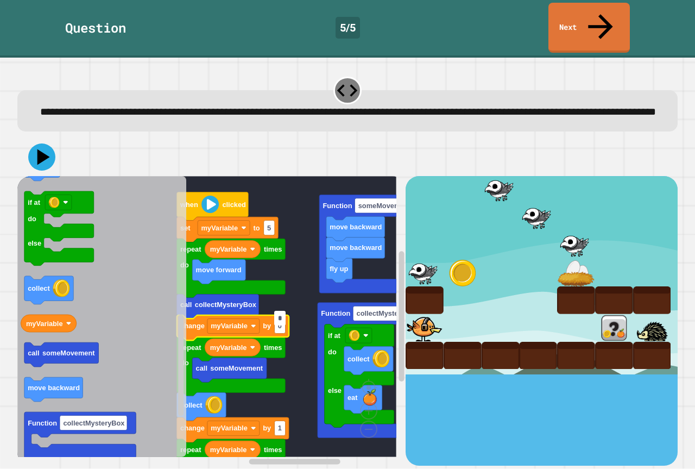
type input "*"
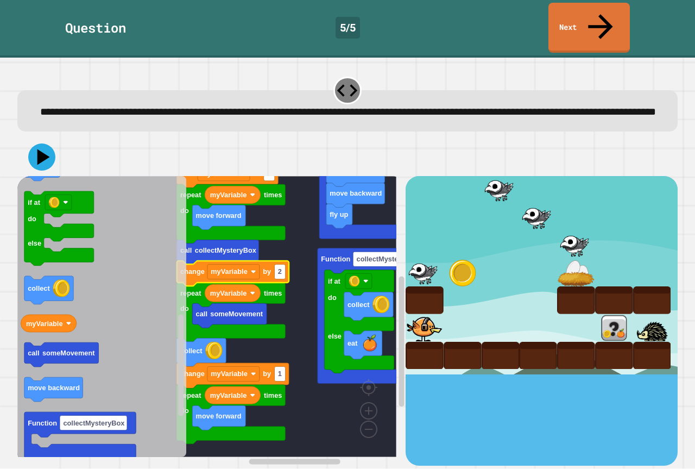
click at [306, 362] on rect "Blockly Workspace" at bounding box center [206, 316] width 379 height 281
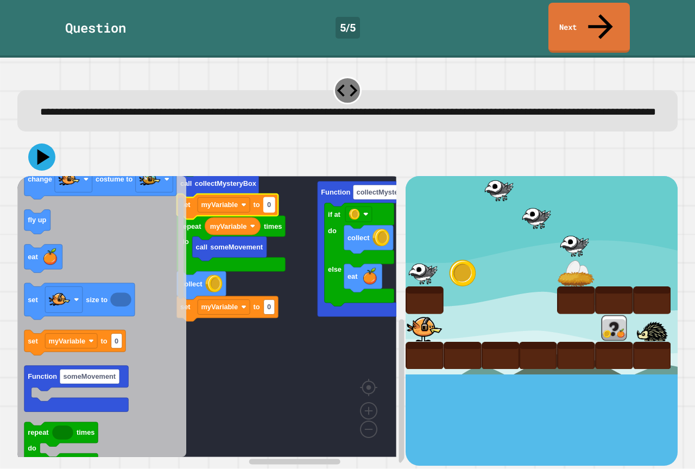
click at [273, 200] on rect "Blockly Workspace" at bounding box center [269, 205] width 11 height 15
type input "*"
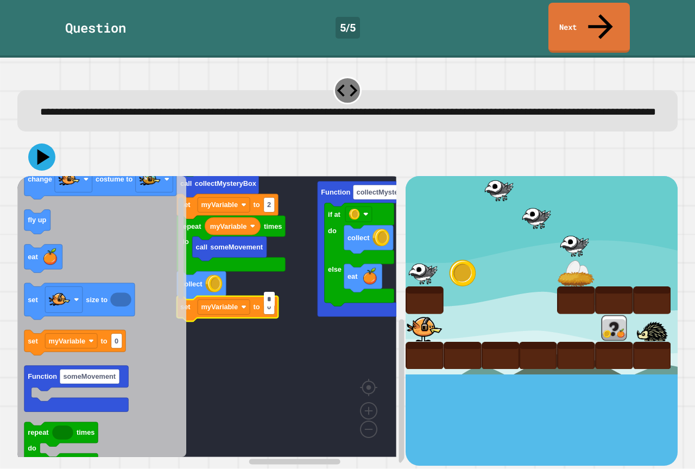
type input "*"
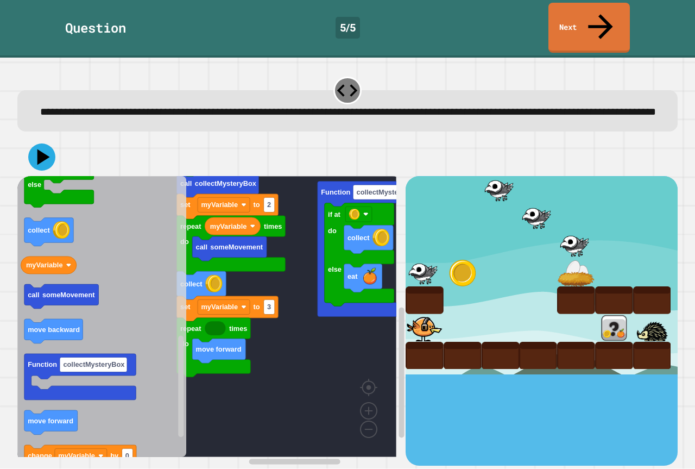
click at [73, 275] on icon "Blockly Workspace" at bounding box center [101, 316] width 169 height 281
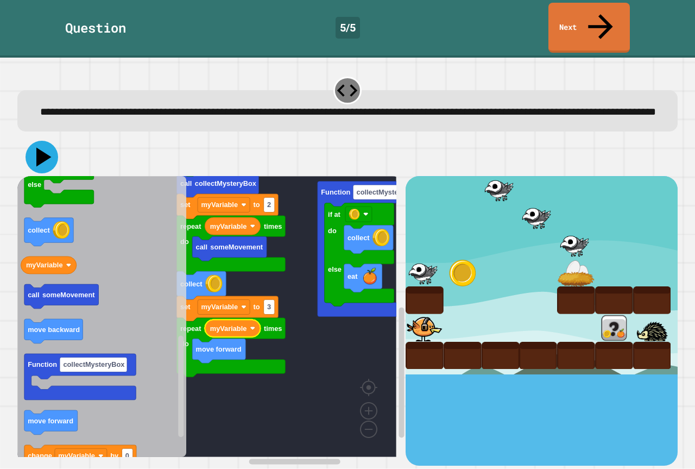
click at [41, 153] on icon at bounding box center [43, 157] width 15 height 19
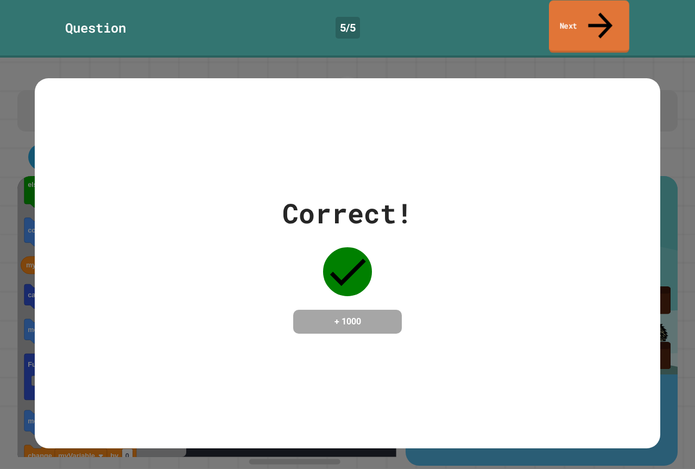
click at [584, 10] on link "Next" at bounding box center [589, 27] width 80 height 53
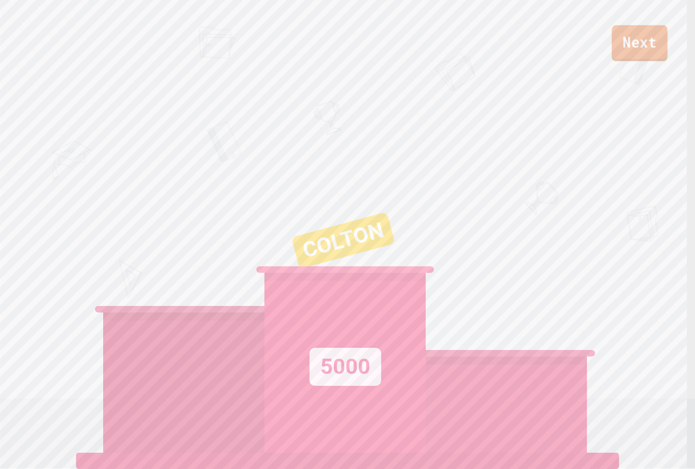
click at [633, 50] on link "Next" at bounding box center [640, 43] width 56 height 36
